Goal: Task Accomplishment & Management: Use online tool/utility

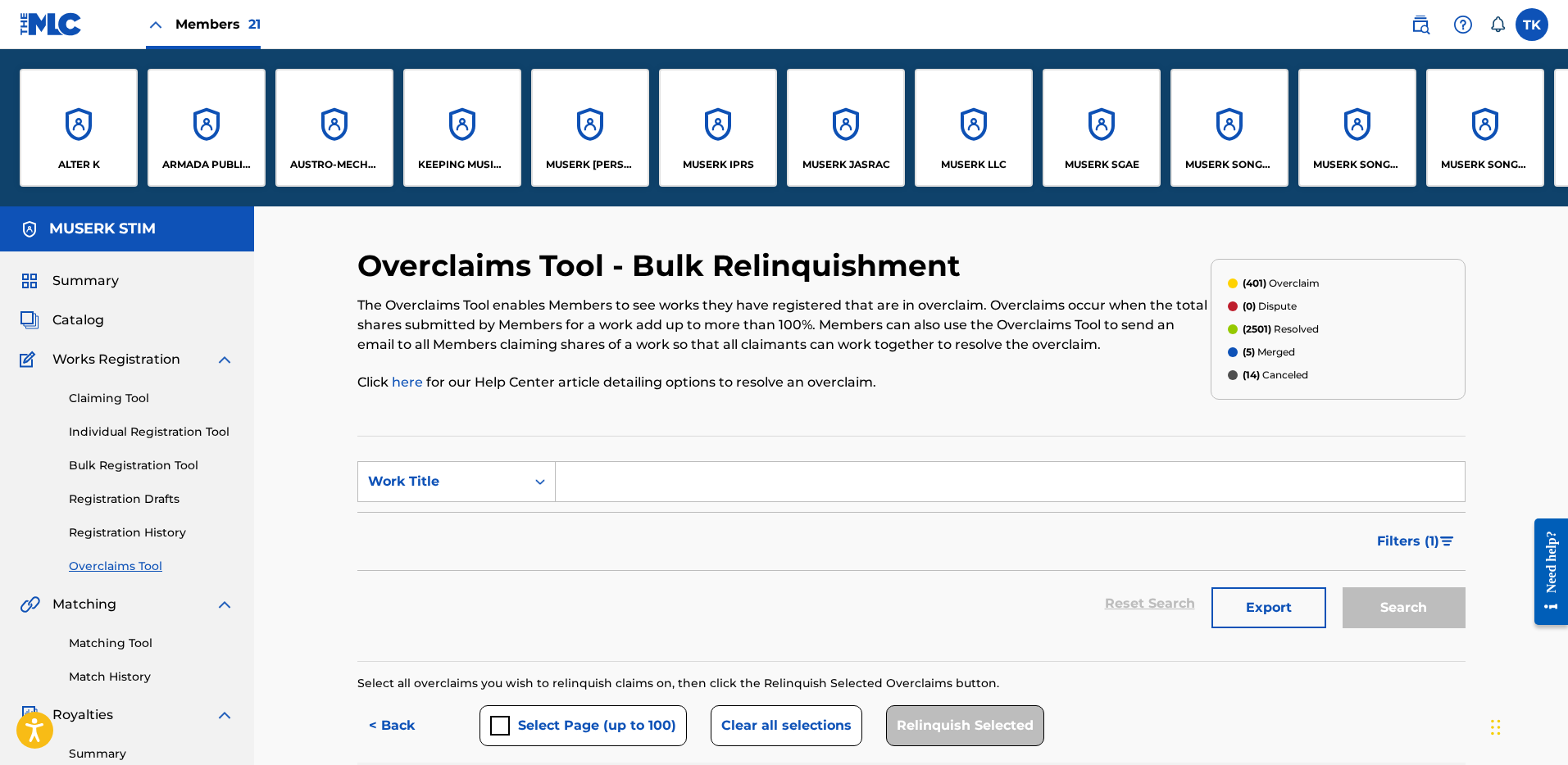
click at [1425, 25] on img at bounding box center [1420, 24] width 20 height 20
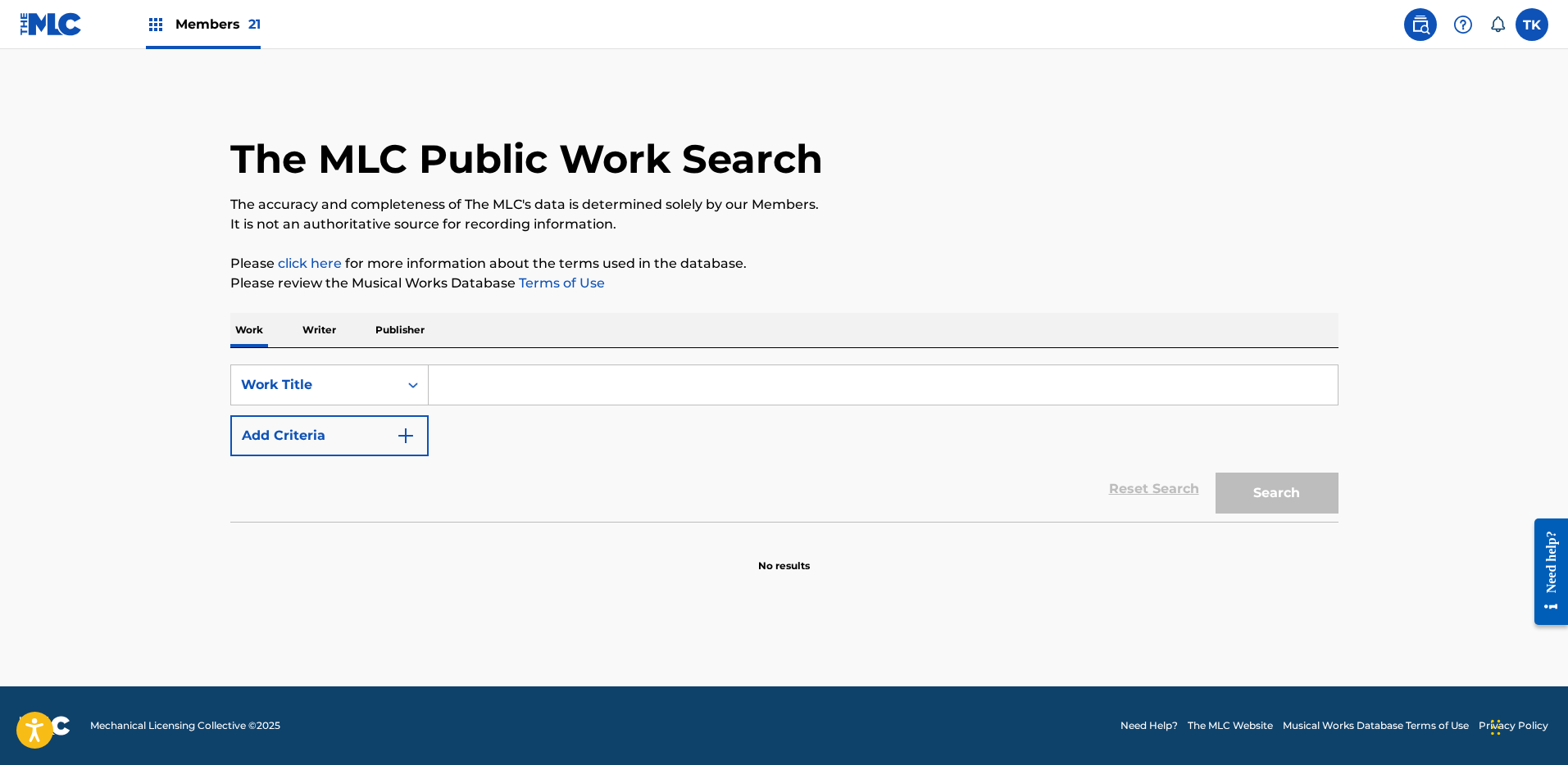
drag, startPoint x: 850, startPoint y: 349, endPoint x: 649, endPoint y: 373, distance: 202.4
click at [850, 349] on div "SearchWithCriteria1f7ce4fa-ba5a-474e-b9e9-9501a5bf1975 Work Title Add Criteria …" at bounding box center [784, 435] width 1108 height 174
drag, startPoint x: 314, startPoint y: 378, endPoint x: 322, endPoint y: 392, distance: 16.1
click at [314, 378] on div "Work Title" at bounding box center [314, 385] width 148 height 20
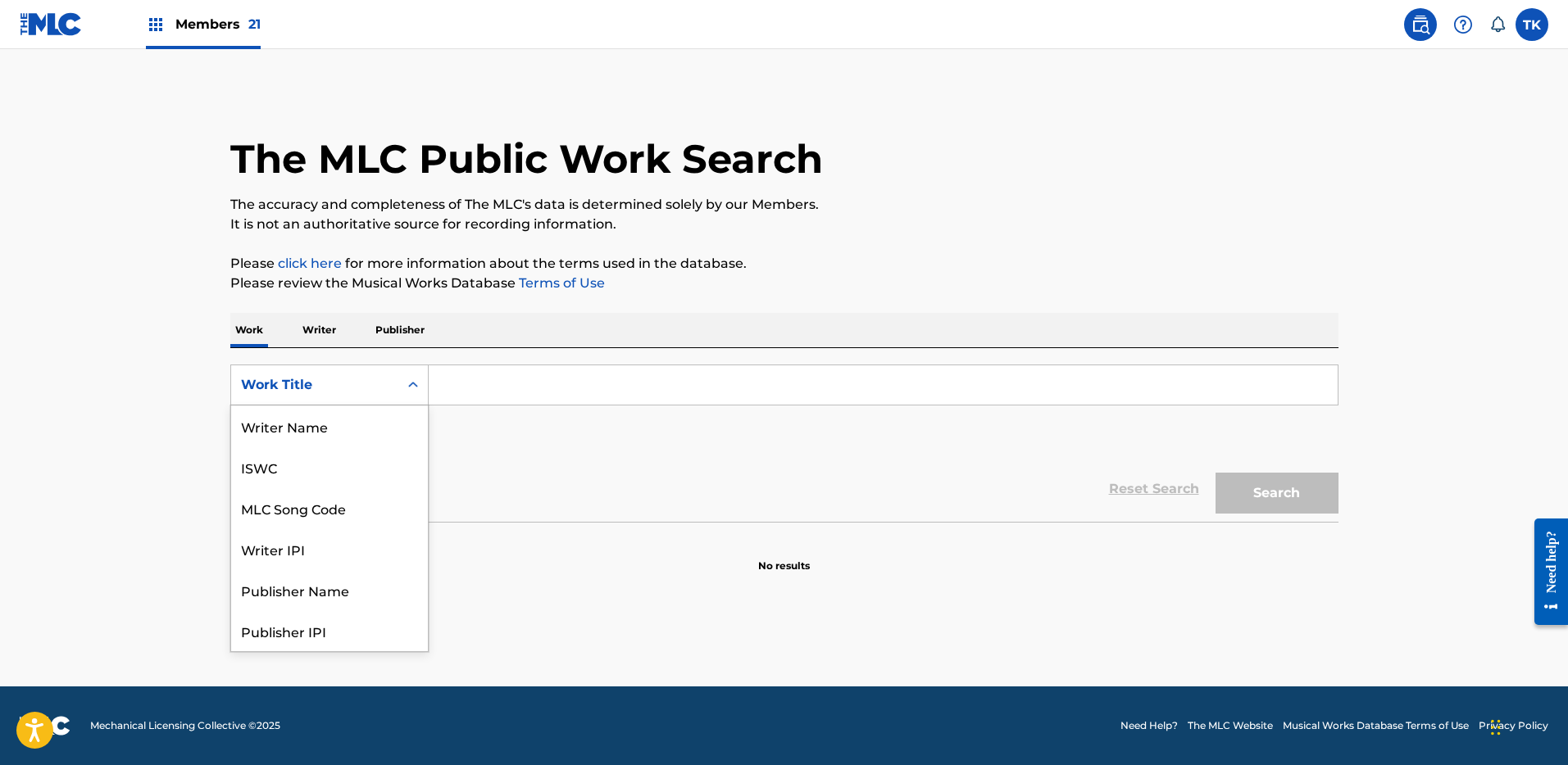
scroll to position [81, 0]
drag, startPoint x: 329, startPoint y: 423, endPoint x: 356, endPoint y: 414, distance: 28.5
click at [330, 423] on div "MLC Song Code" at bounding box center [329, 426] width 197 height 41
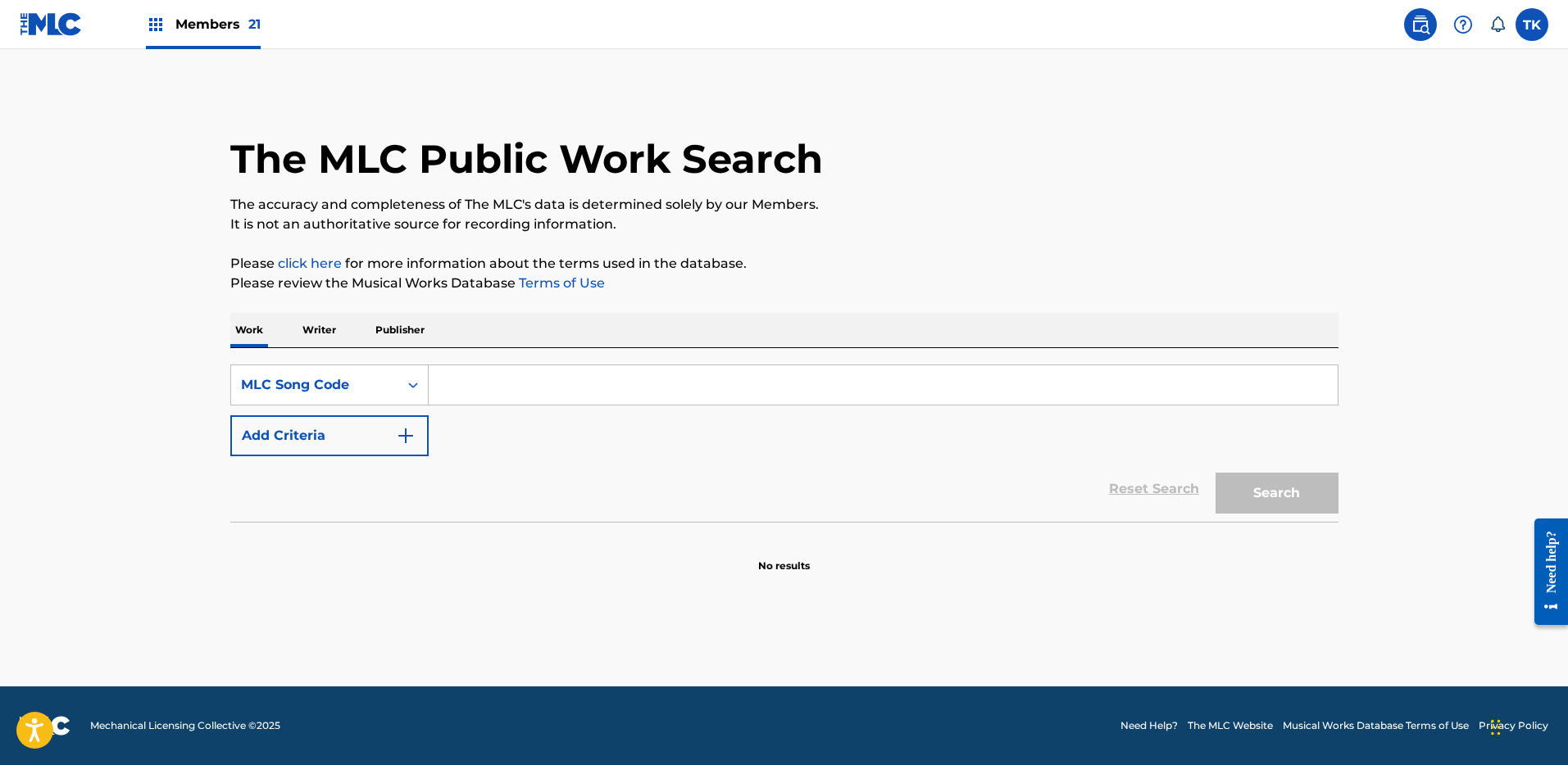
click at [486, 379] on input "Search Form" at bounding box center [882, 385] width 909 height 39
type input "LS16CB"
click at [1336, 505] on button "Search" at bounding box center [1277, 492] width 123 height 41
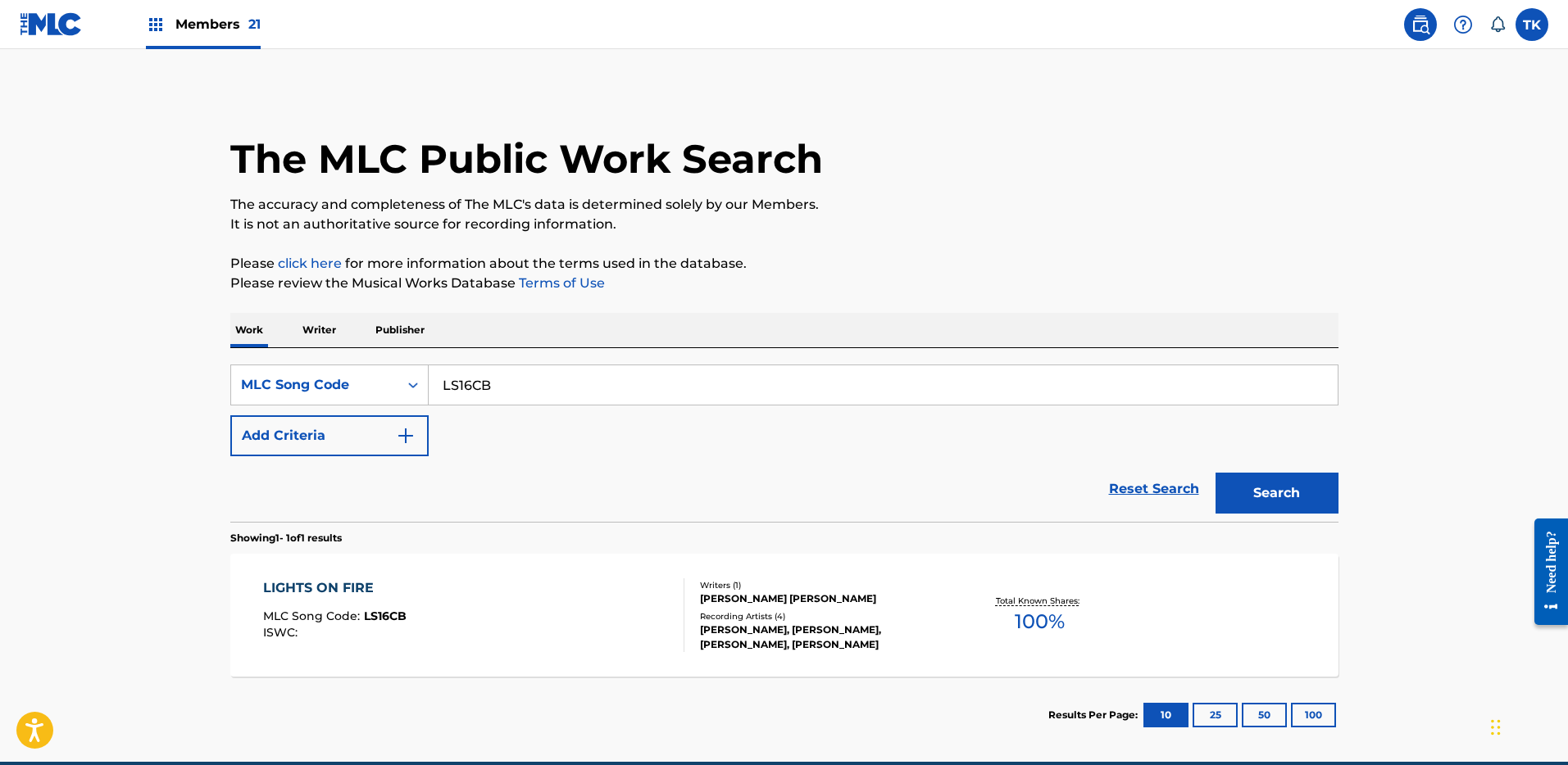
click at [803, 645] on div "[PERSON_NAME], [PERSON_NAME], [PERSON_NAME], [PERSON_NAME]" at bounding box center [823, 637] width 247 height 30
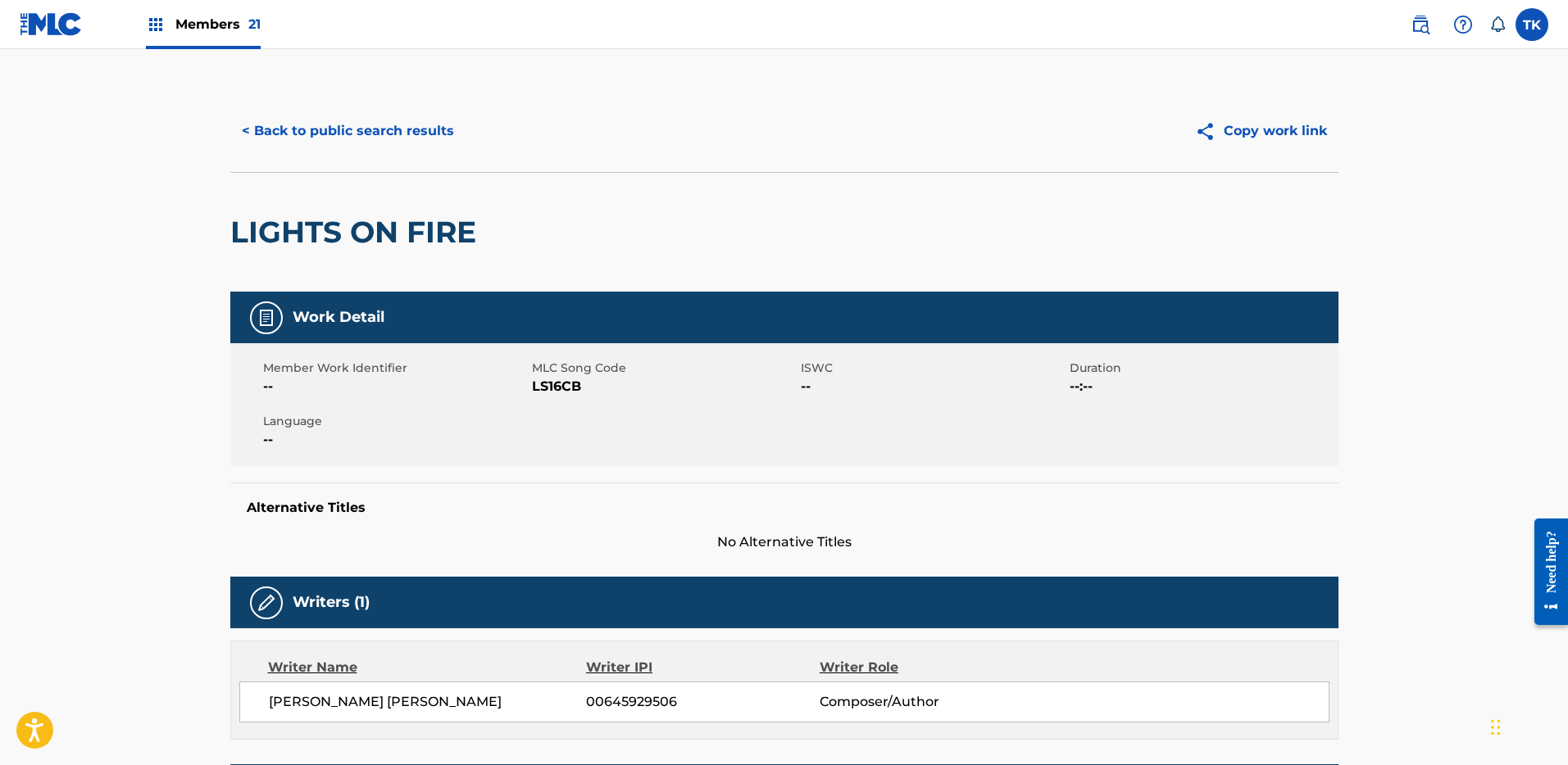
click at [399, 133] on button "< Back to public search results" at bounding box center [348, 130] width 236 height 41
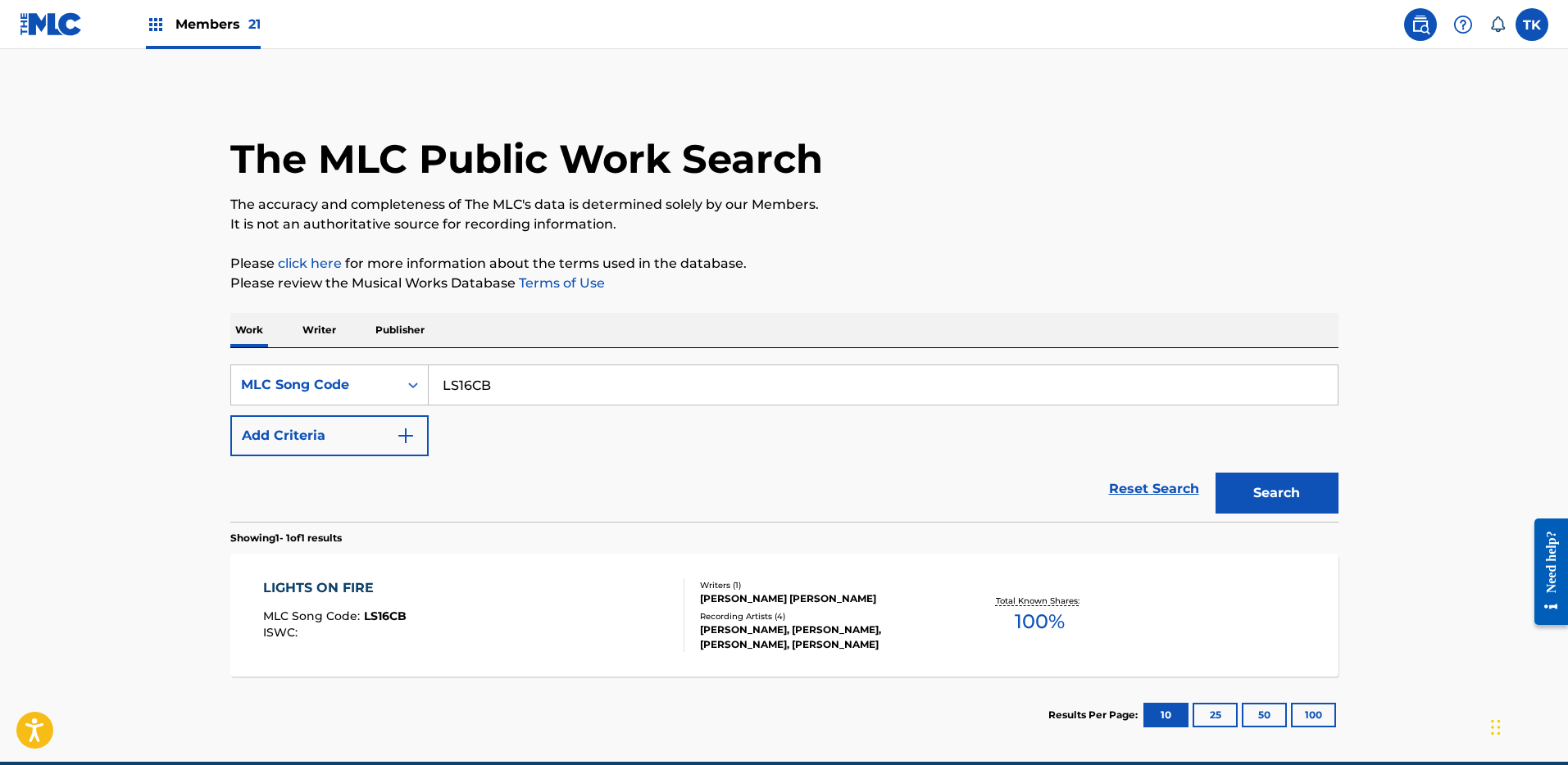
click at [206, 12] on div "Members 21" at bounding box center [203, 24] width 115 height 48
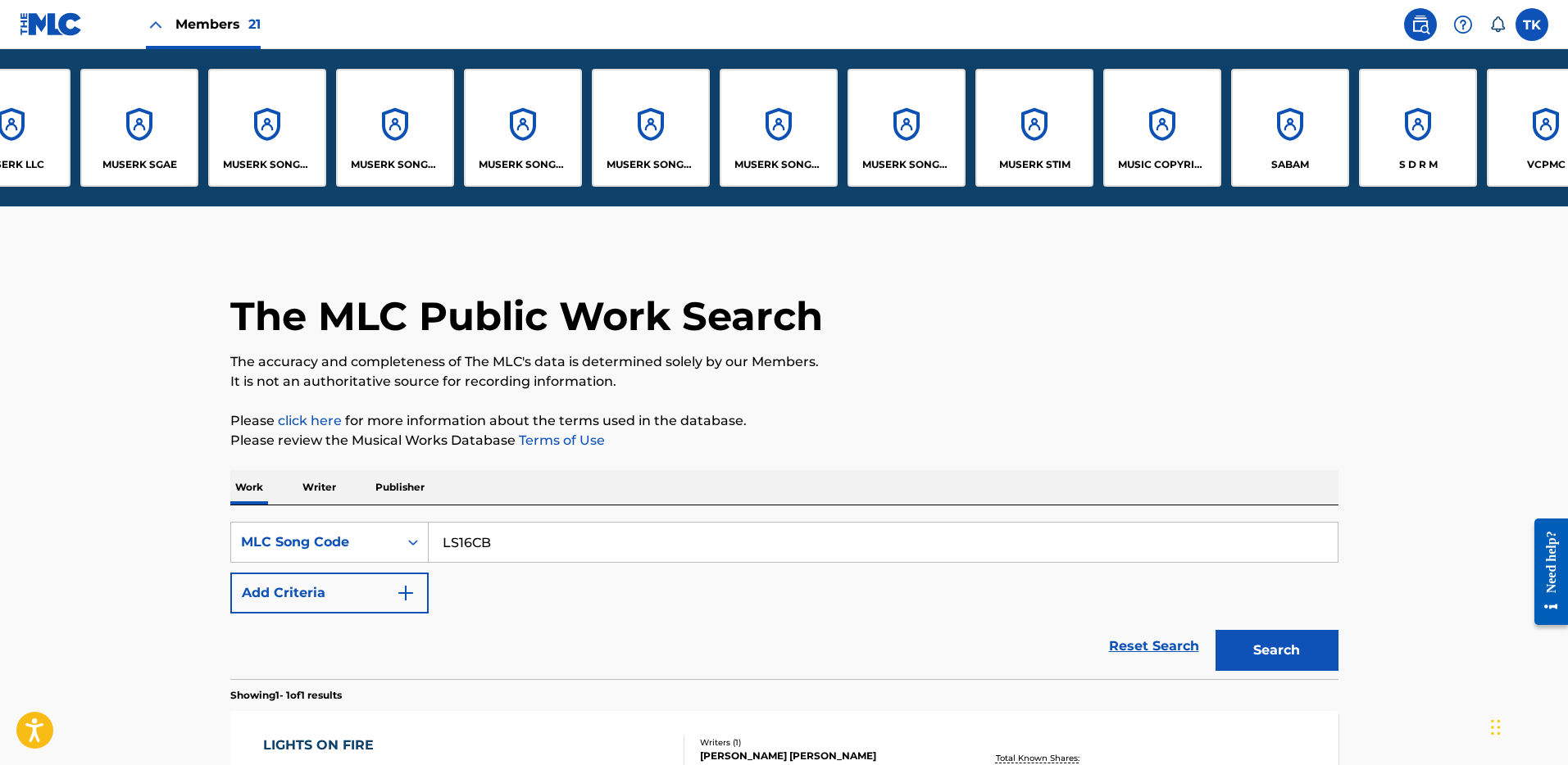
scroll to position [0, 1147]
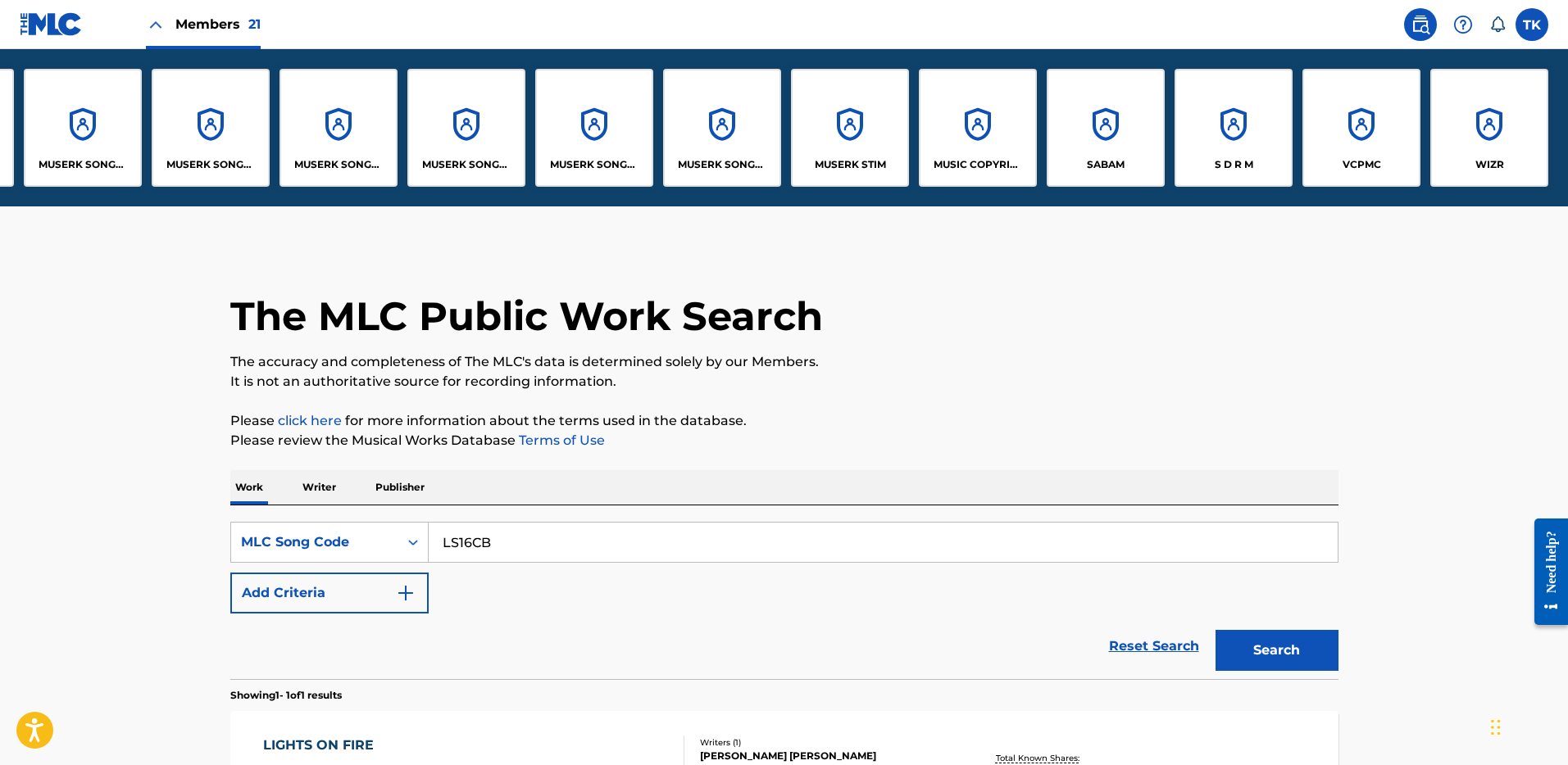
click at [883, 117] on div "MUSERK STIM" at bounding box center [850, 128] width 118 height 118
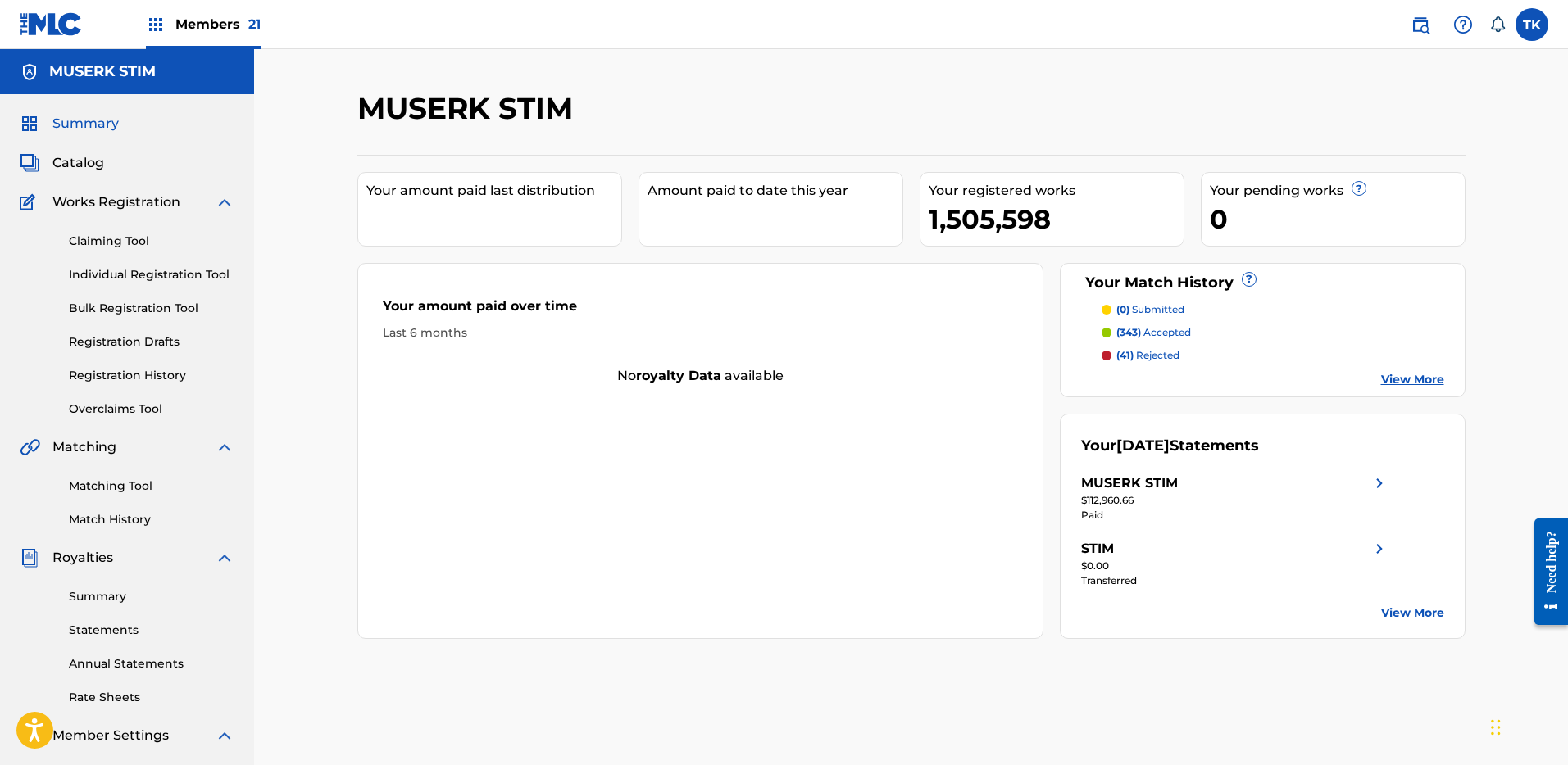
click at [109, 402] on link "Overclaims Tool" at bounding box center [151, 408] width 166 height 17
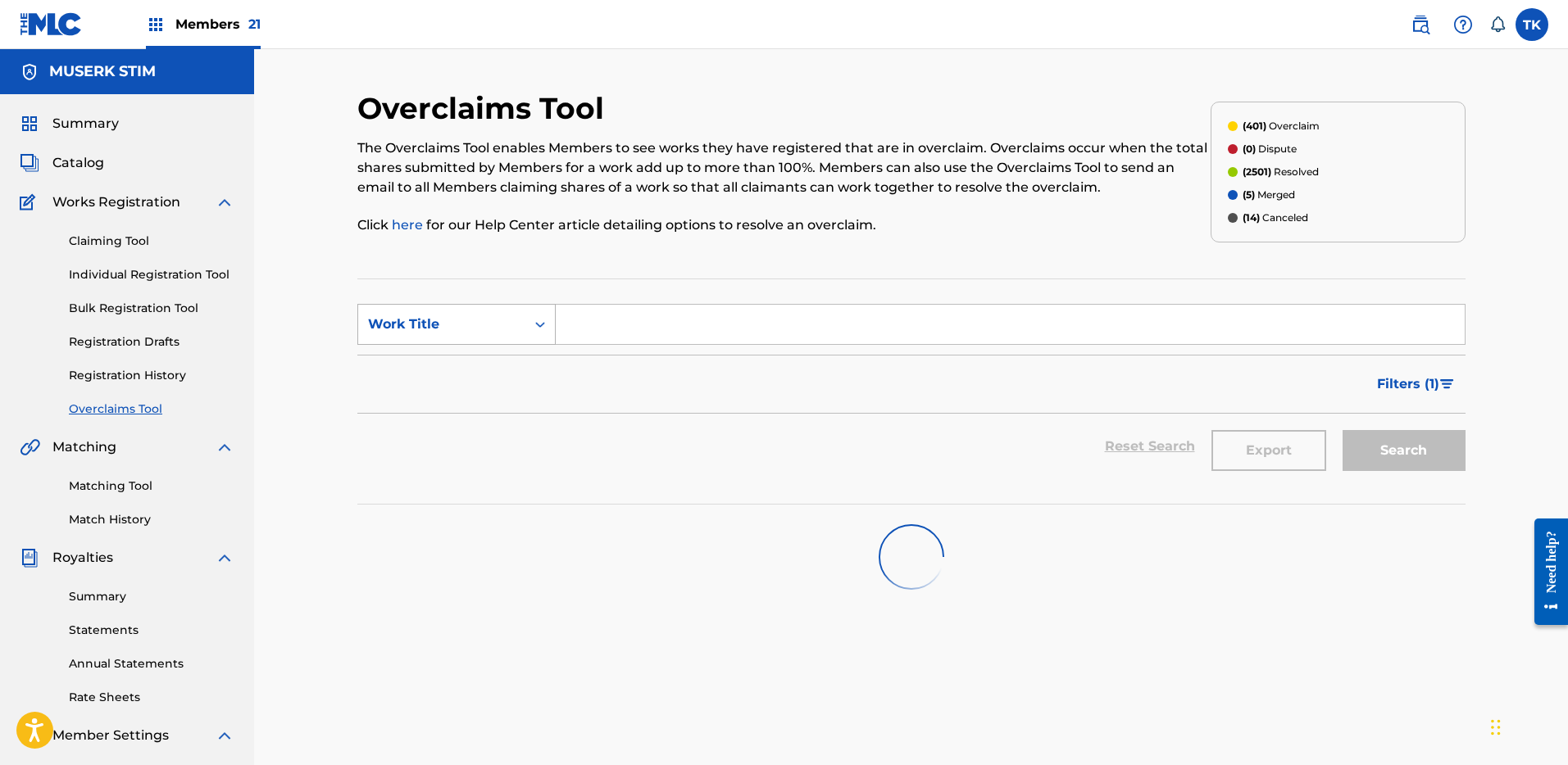
click at [512, 321] on div "Work Title" at bounding box center [441, 324] width 148 height 20
click at [491, 377] on div "MLC Song Code" at bounding box center [456, 365] width 197 height 41
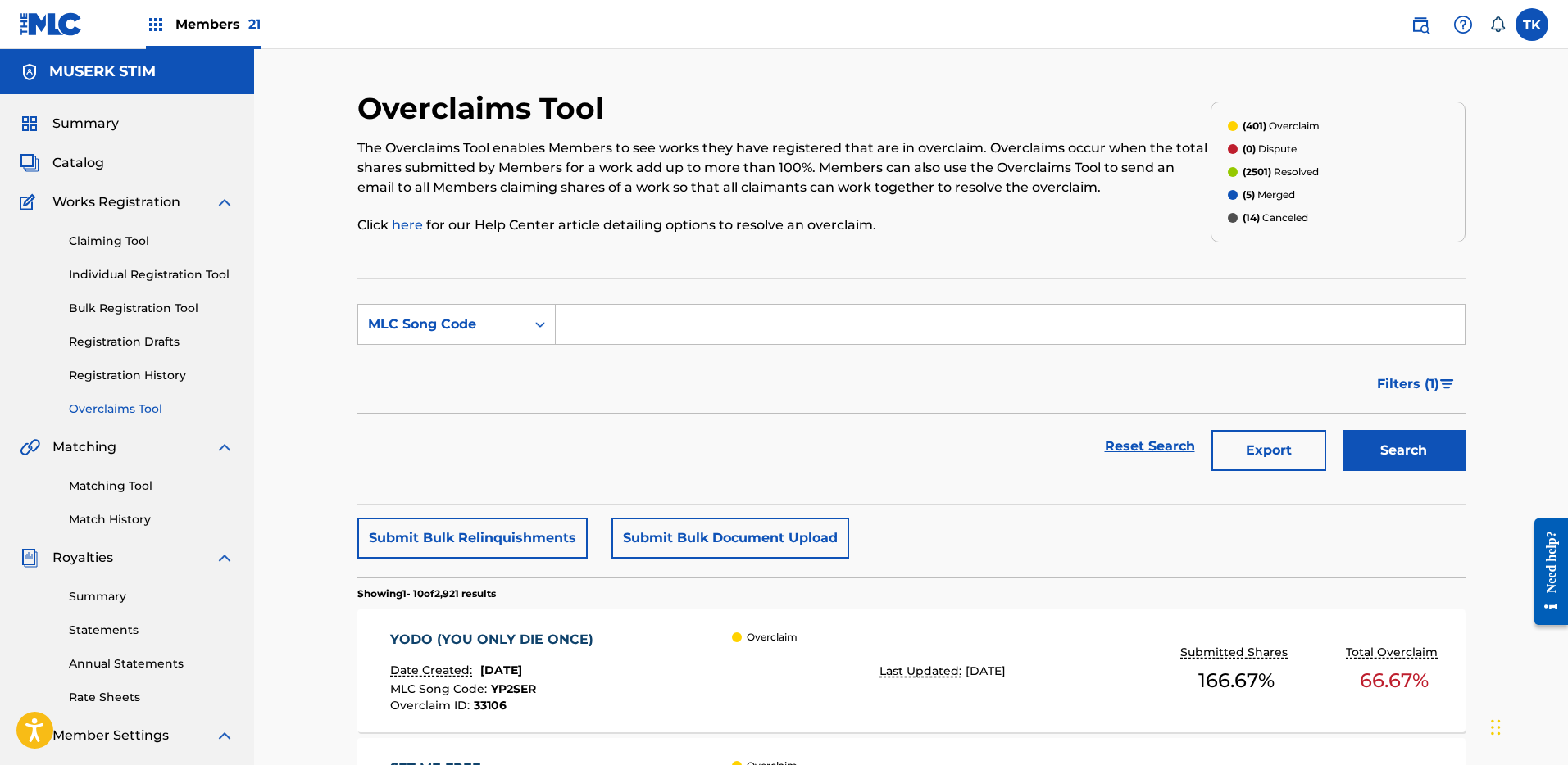
click at [600, 323] on input "Search Form" at bounding box center [1009, 324] width 909 height 39
paste input "LS16CB"
type input "LS16CB"
click at [1416, 438] on button "Search" at bounding box center [1404, 450] width 123 height 41
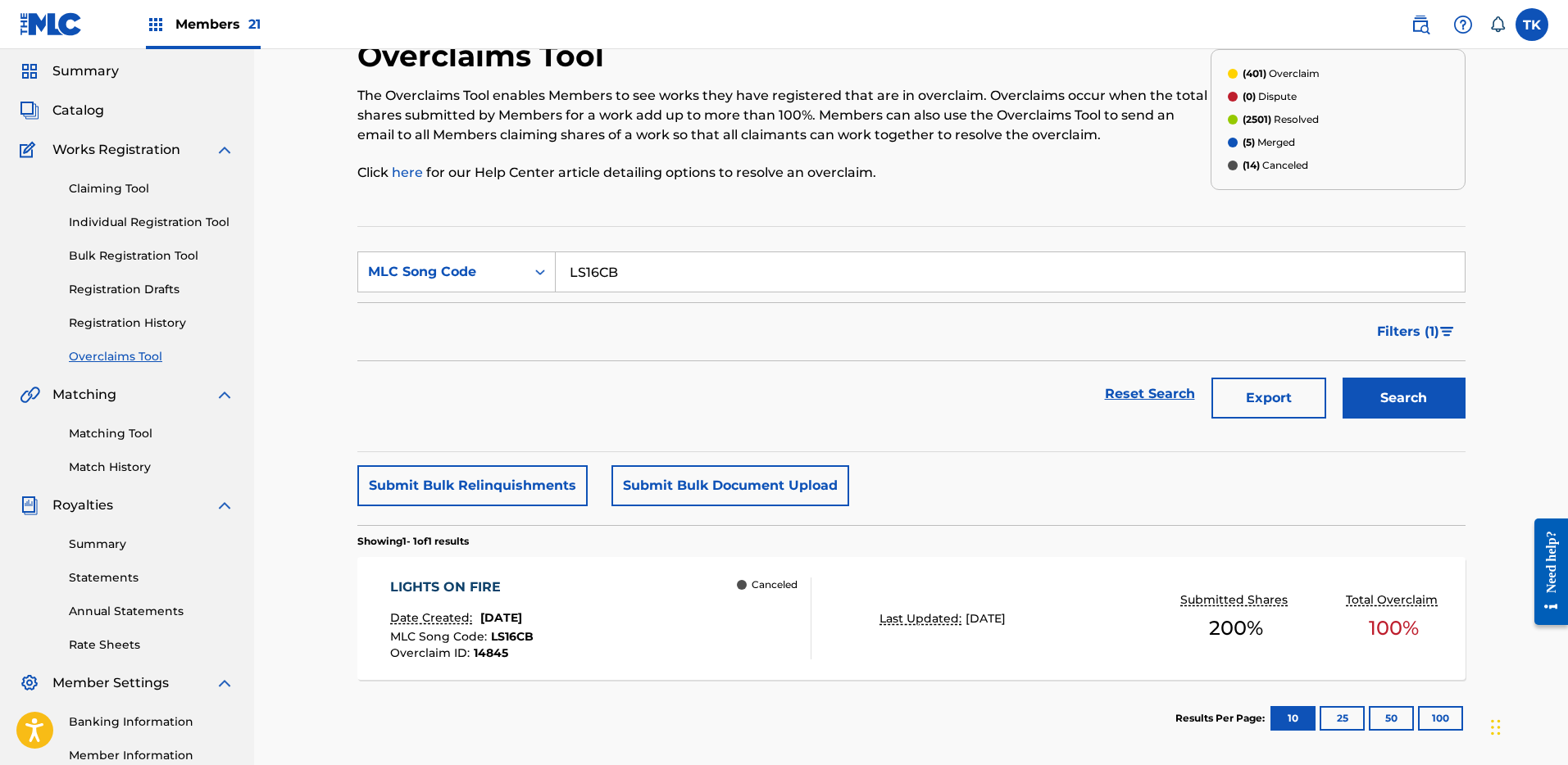
scroll to position [65, 0]
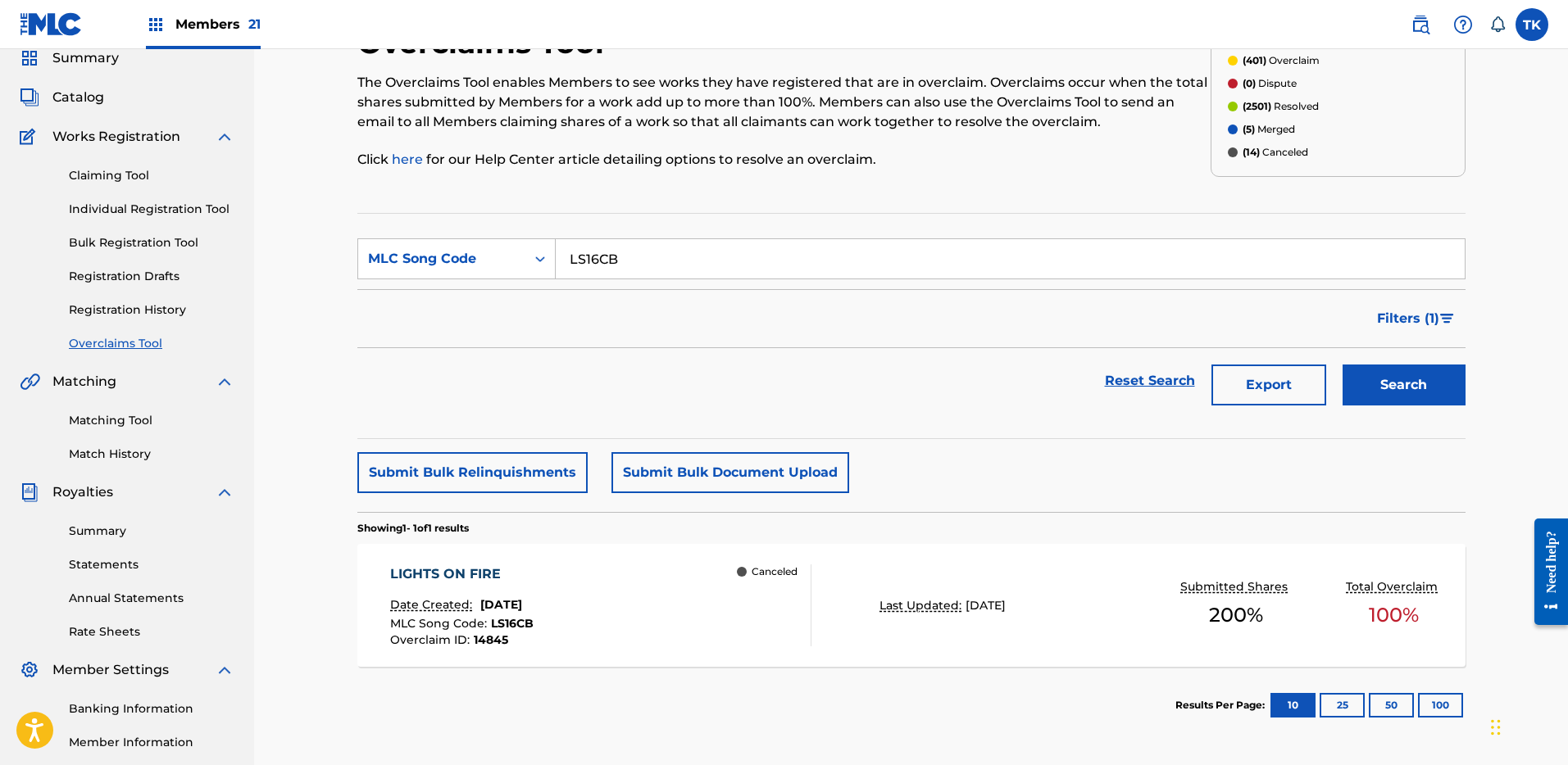
click at [802, 592] on div "Canceled" at bounding box center [773, 605] width 73 height 81
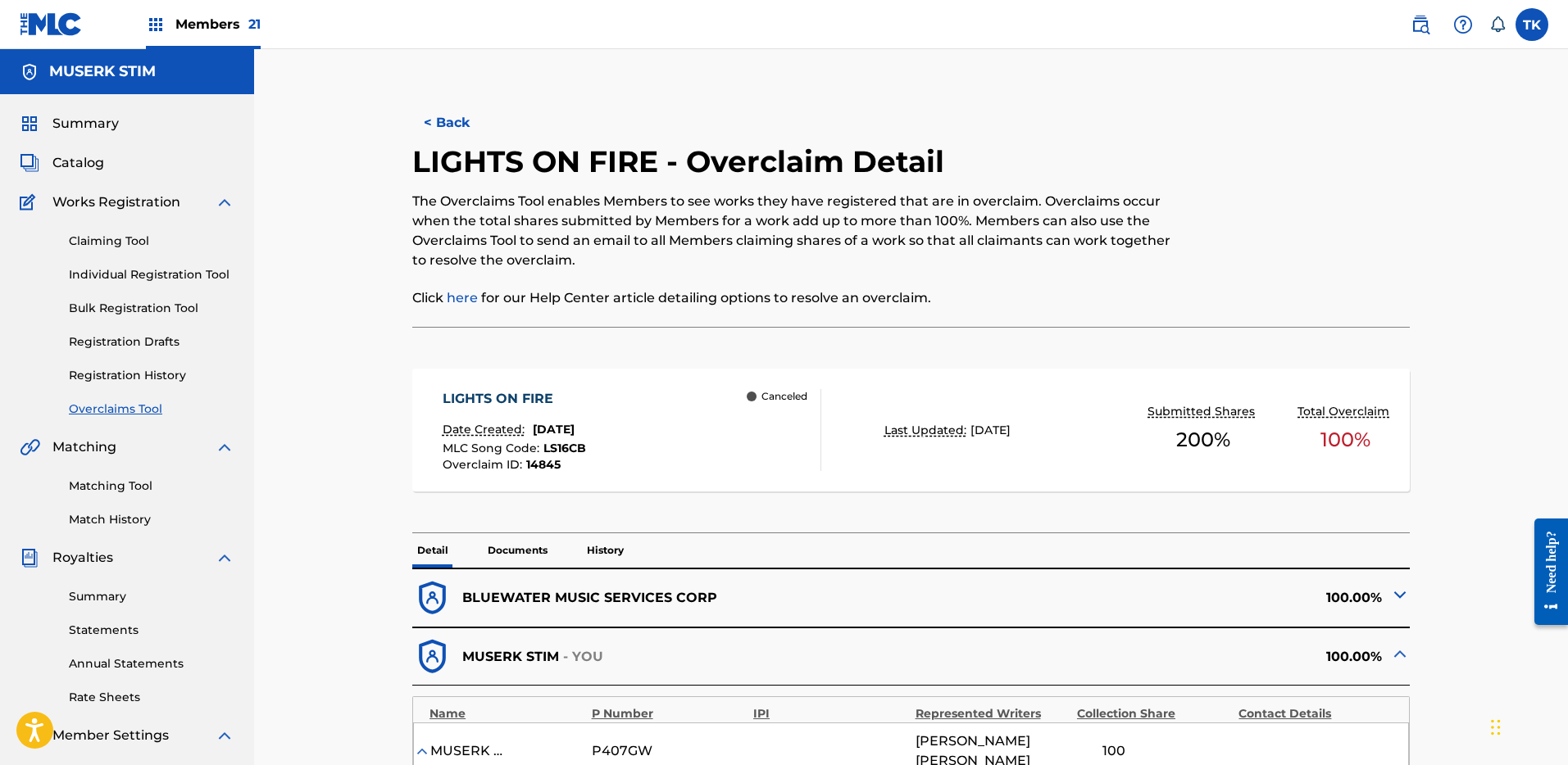
click at [454, 124] on button "< Back" at bounding box center [461, 122] width 99 height 41
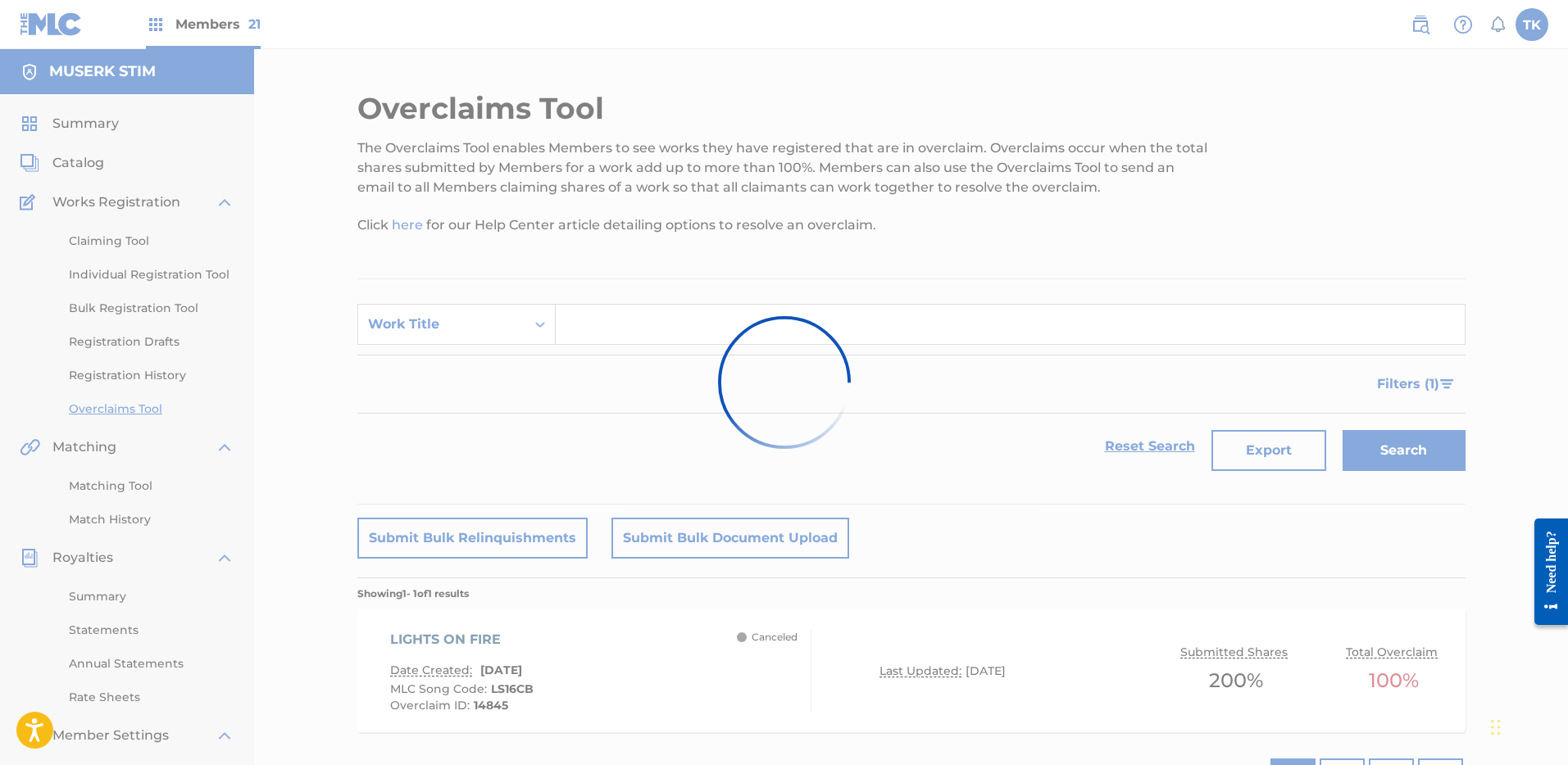
scroll to position [65, 0]
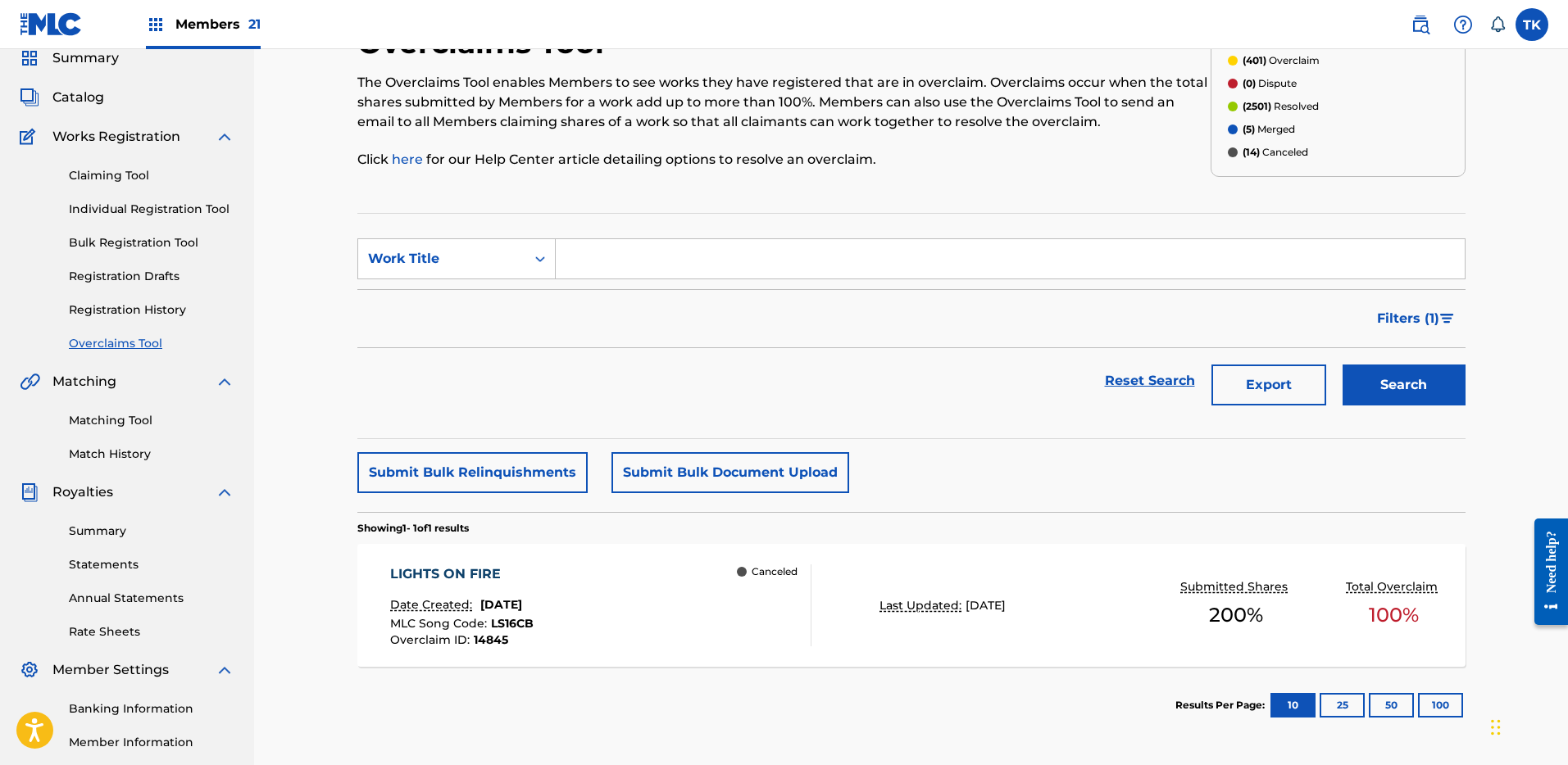
click at [610, 568] on div "LIGHTS ON FIRE Date Created: [DATE] MLC Song Code : LS16CB Overclaim ID : 14845…" at bounding box center [601, 605] width 421 height 81
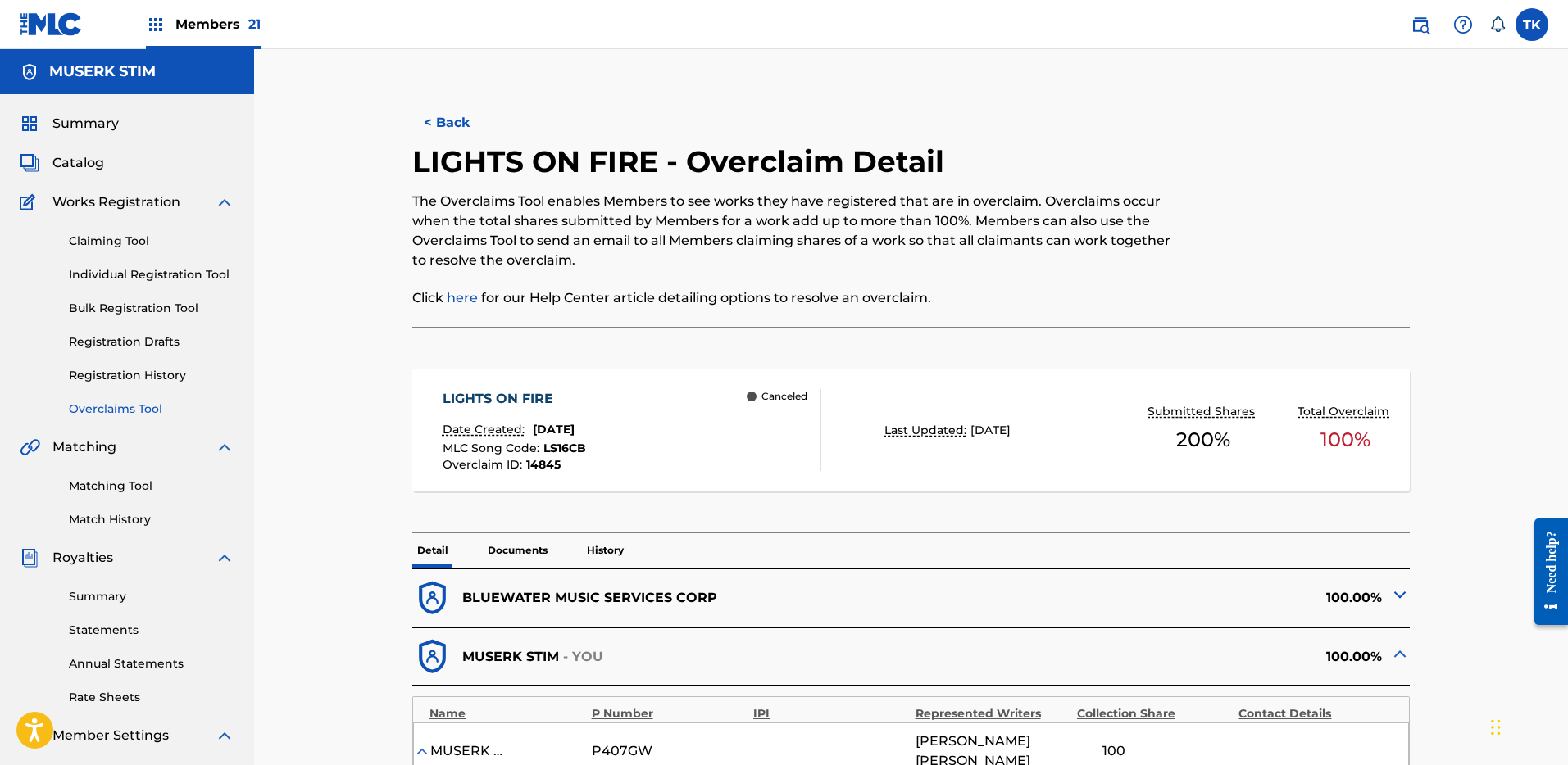
scroll to position [203, 0]
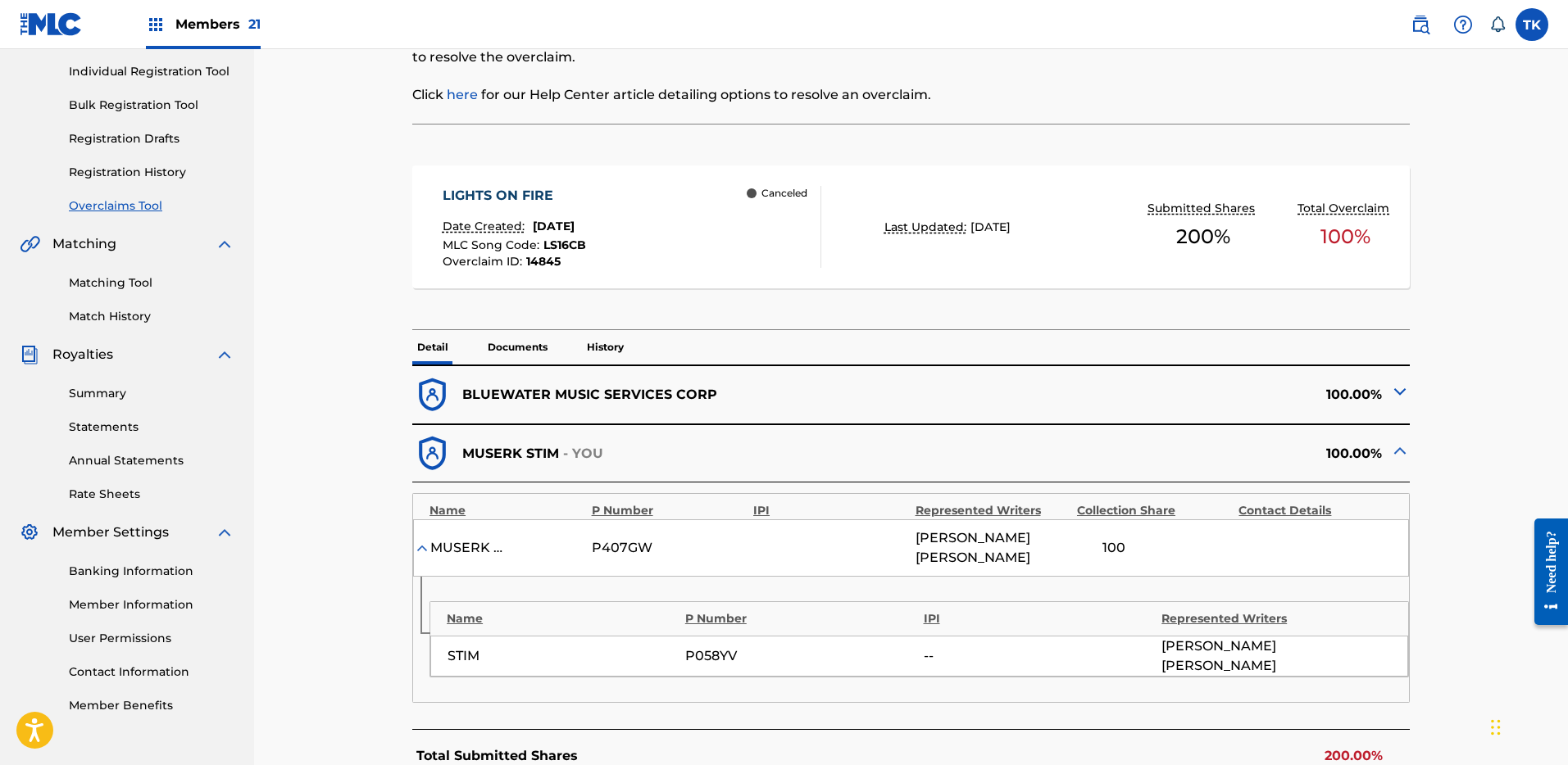
click at [965, 202] on div "LIGHTS ON FIRE Date Created: [DATE] MLC Song Code : LS16CB Overclaim ID : 14845…" at bounding box center [910, 227] width 997 height 123
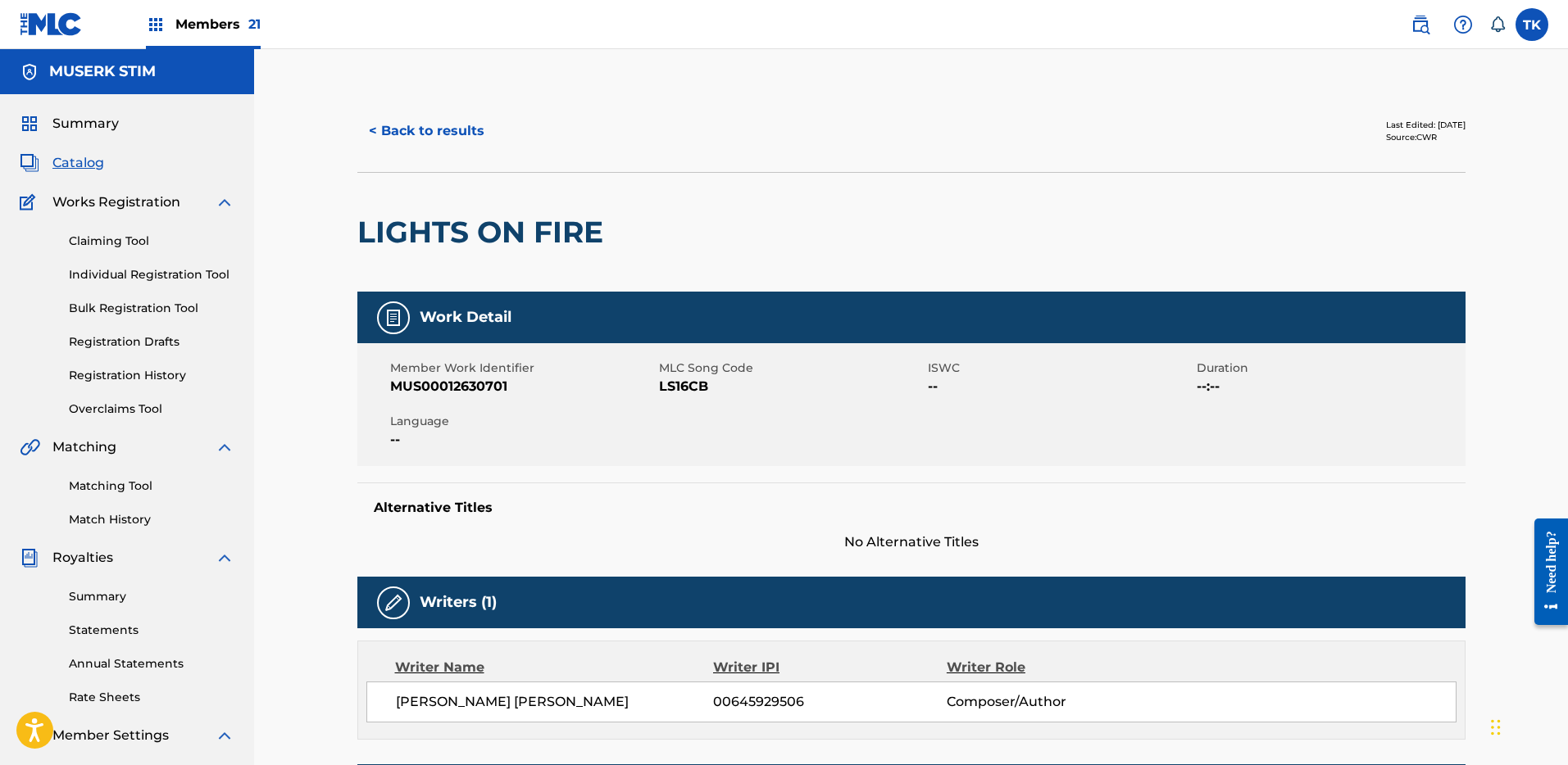
click at [500, 379] on span "MUS00012630701" at bounding box center [523, 387] width 265 height 20
copy span "MUS00012630701"
